Goal: Information Seeking & Learning: Learn about a topic

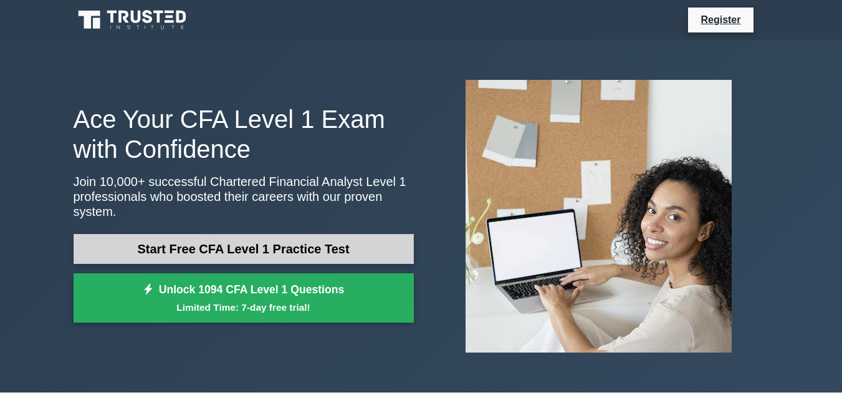
click at [228, 234] on link "Start Free CFA Level 1 Practice Test" at bounding box center [244, 249] width 340 height 30
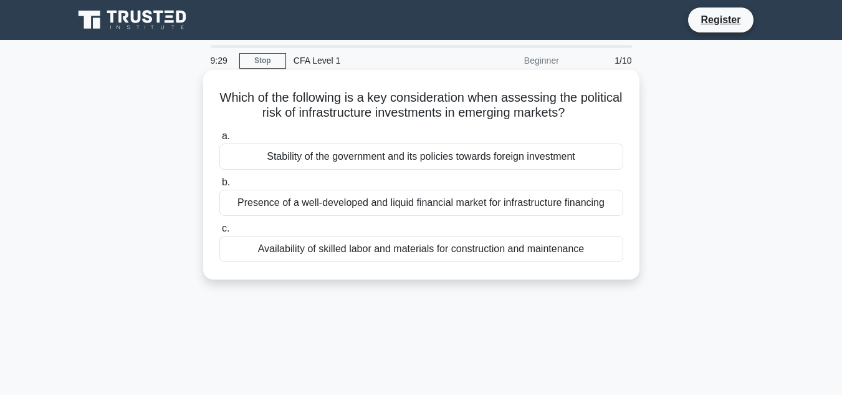
click at [389, 208] on div "Presence of a well-developed and liquid financial market for infrastructure fin…" at bounding box center [421, 202] width 404 height 26
click at [219, 186] on input "b. Presence of a well-developed and liquid financial market for infrastructure …" at bounding box center [219, 182] width 0 height 8
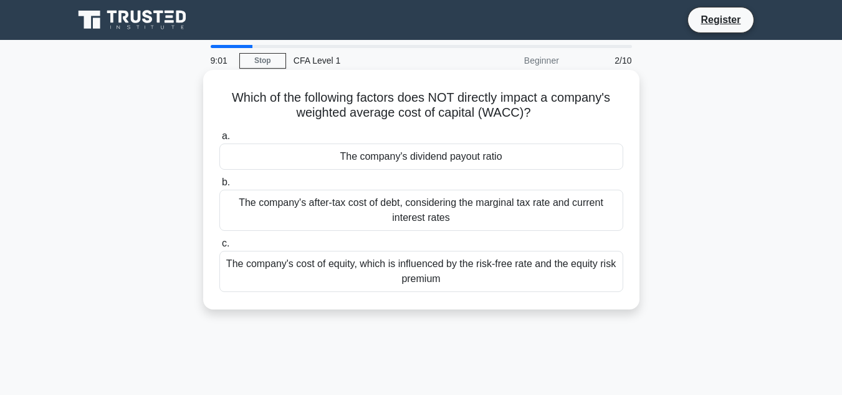
click at [444, 277] on div "The company's cost of equity, which is influenced by the risk-free rate and the…" at bounding box center [421, 271] width 404 height 41
click at [219, 247] on input "c. The company's cost of equity, which is influenced by the risk-free rate and …" at bounding box center [219, 243] width 0 height 8
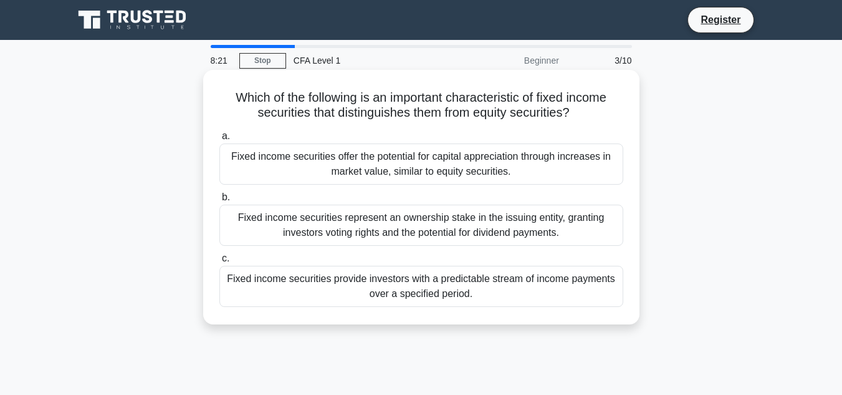
click at [436, 285] on div "Fixed income securities provide investors with a predictable stream of income p…" at bounding box center [421, 286] width 404 height 41
click at [219, 262] on input "c. Fixed income securities provide investors with a predictable stream of incom…" at bounding box center [219, 258] width 0 height 8
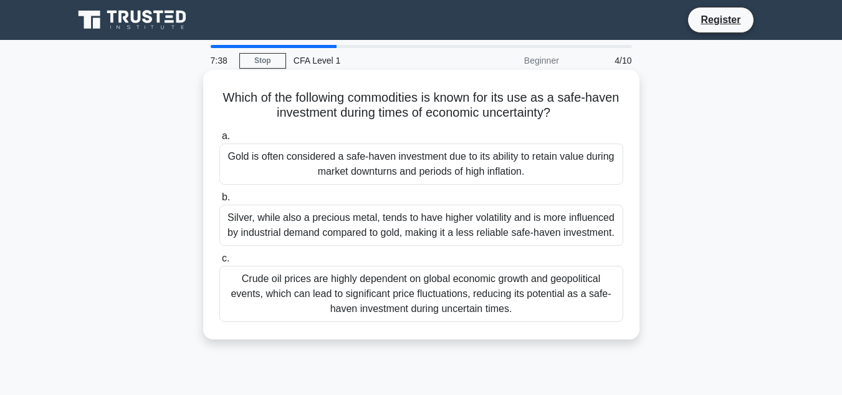
click at [447, 175] on div "Gold is often considered a safe-haven investment due to its ability to retain v…" at bounding box center [421, 163] width 404 height 41
click at [219, 140] on input "a. Gold is often considered a safe-haven investment due to its ability to retai…" at bounding box center [219, 136] width 0 height 8
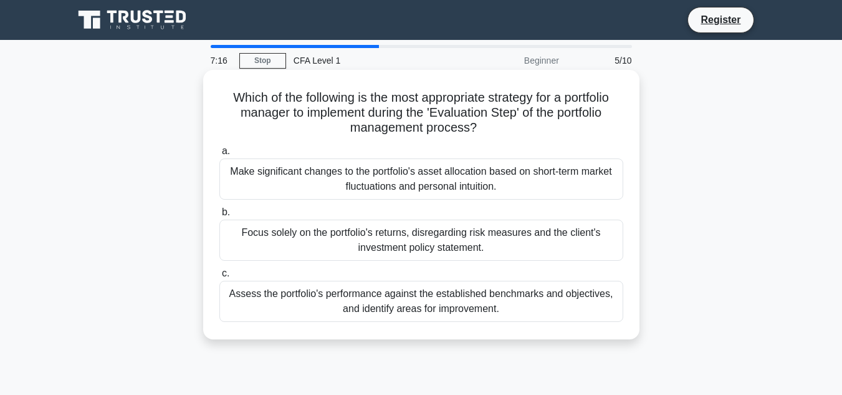
click at [442, 254] on div "Focus solely on the portfolio's returns, disregarding risk measures and the cli…" at bounding box center [421, 239] width 404 height 41
click at [219, 216] on input "b. Focus solely on the portfolio's returns, disregarding risk measures and the …" at bounding box center [219, 212] width 0 height 8
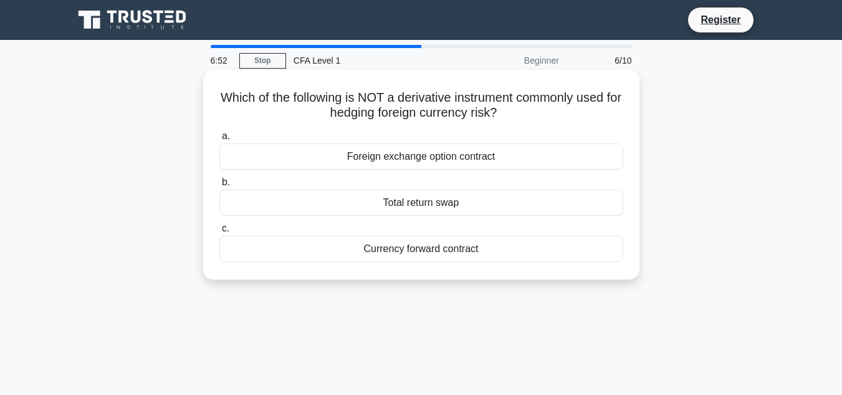
click at [470, 200] on div "Total return swap" at bounding box center [421, 202] width 404 height 26
click at [219, 186] on input "b. Total return swap" at bounding box center [219, 182] width 0 height 8
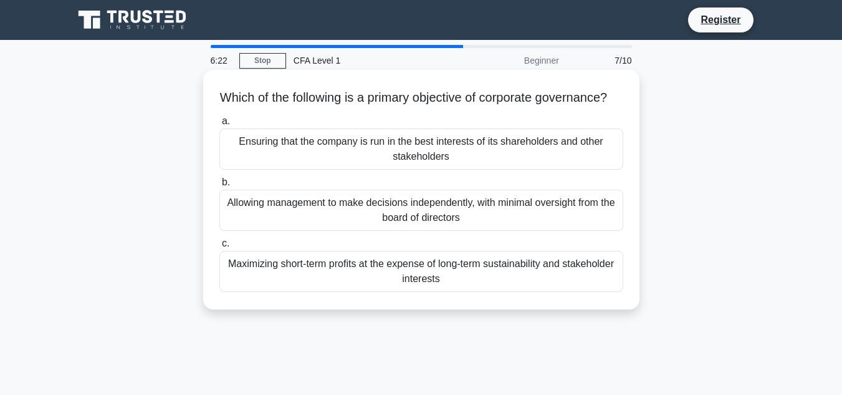
click at [406, 291] on div "Maximizing short-term profits at the expense of long-term sustainability and st…" at bounding box center [421, 271] width 404 height 41
click at [219, 247] on input "c. Maximizing short-term profits at the expense of long-term sustainability and…" at bounding box center [219, 243] width 0 height 8
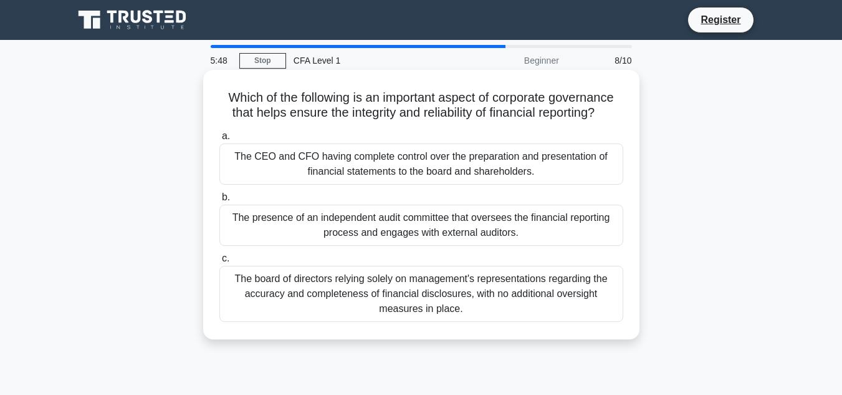
click at [455, 226] on div "The presence of an independent audit committee that oversees the financial repo…" at bounding box center [421, 224] width 404 height 41
click at [219, 201] on input "b. The presence of an independent audit committee that oversees the financial r…" at bounding box center [219, 197] width 0 height 8
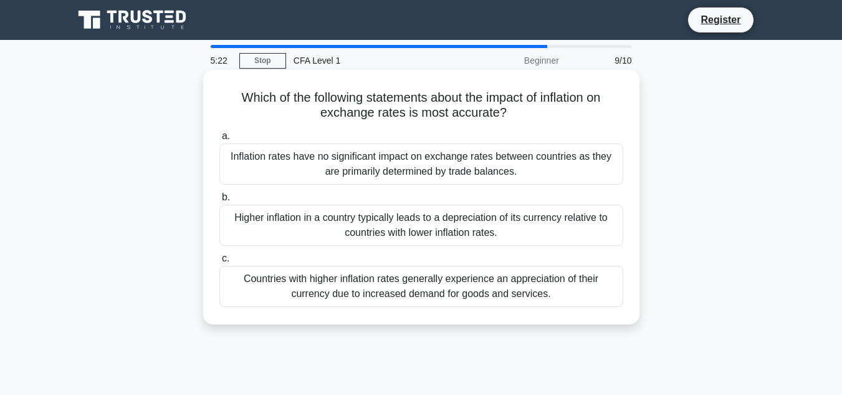
click at [431, 236] on div "Higher inflation in a country typically leads to a depreciation of its currency…" at bounding box center [421, 224] width 404 height 41
click at [219, 201] on input "b. Higher inflation in a country typically leads to a depreciation of its curre…" at bounding box center [219, 197] width 0 height 8
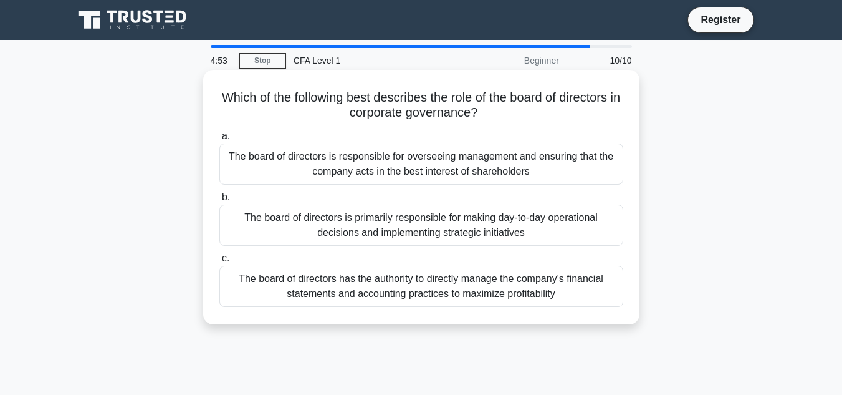
click at [485, 172] on div "The board of directors is responsible for overseeing management and ensuring th…" at bounding box center [421, 163] width 404 height 41
click at [219, 140] on input "a. The board of directors is responsible for overseeing management and ensuring…" at bounding box center [219, 136] width 0 height 8
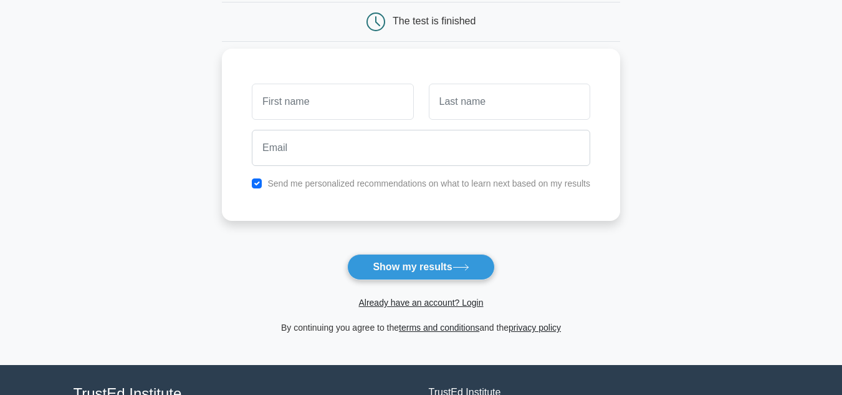
scroll to position [125, 0]
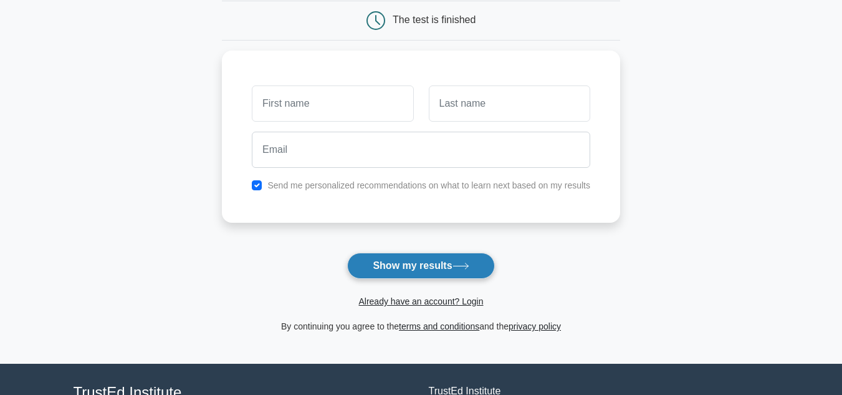
click at [397, 274] on button "Show my results" at bounding box center [420, 265] width 147 height 26
